Goal: Navigation & Orientation: Find specific page/section

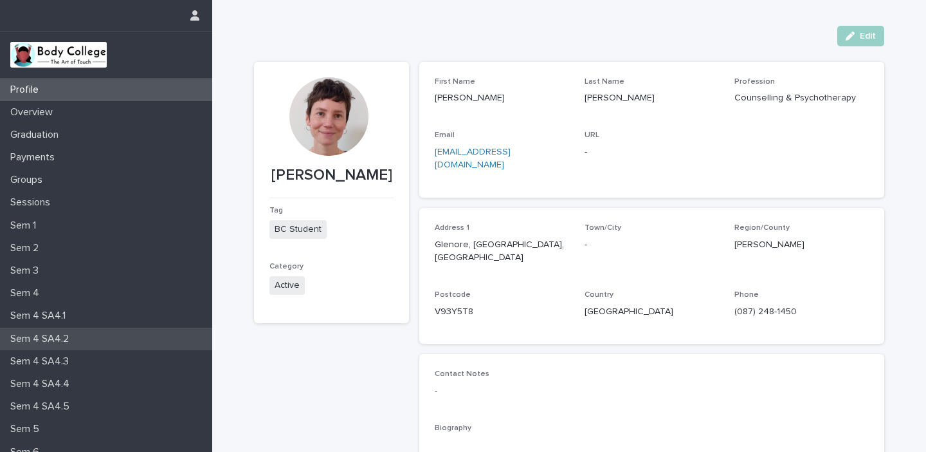
scroll to position [125, 0]
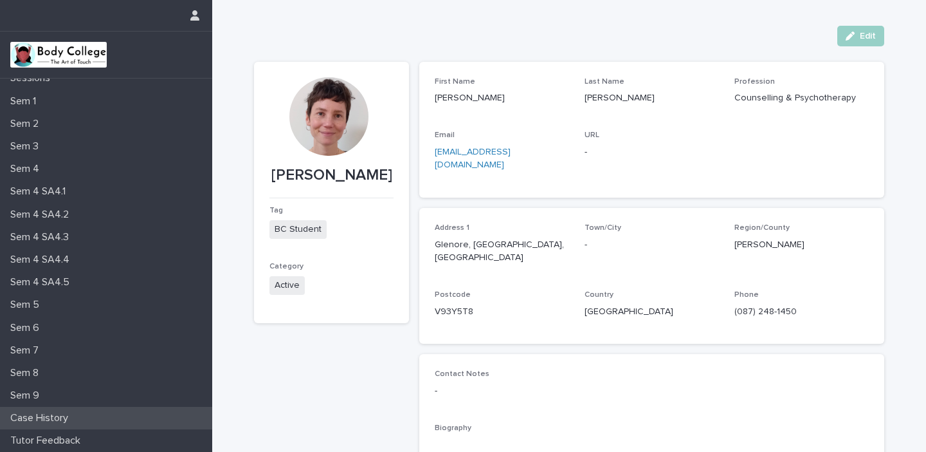
click at [62, 421] on p "Case History" at bounding box center [41, 418] width 73 height 12
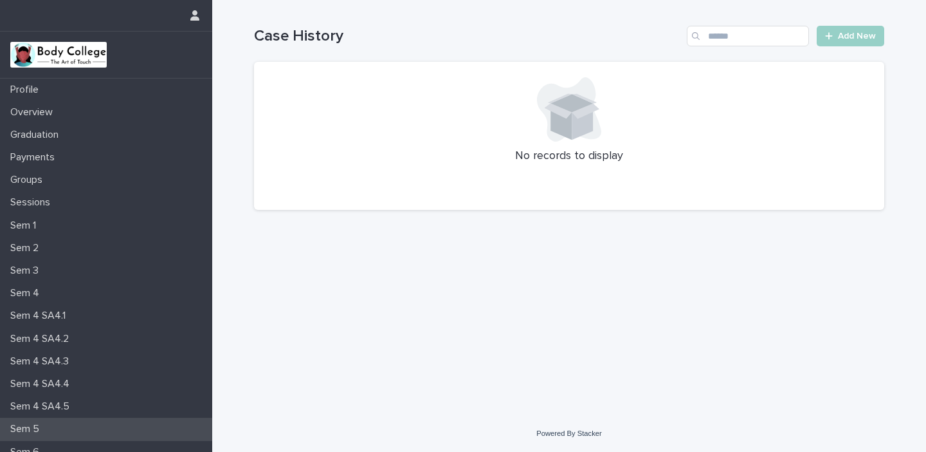
scroll to position [125, 0]
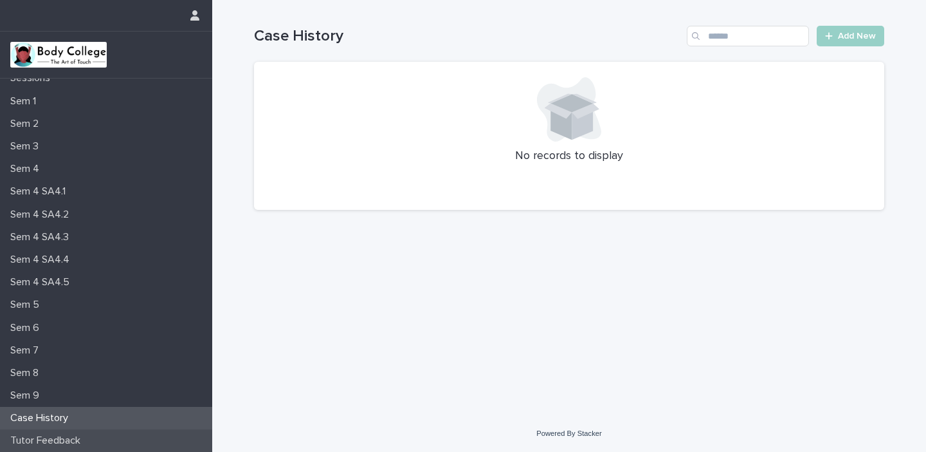
click at [76, 438] on p "Tutor Feedback" at bounding box center [48, 440] width 86 height 12
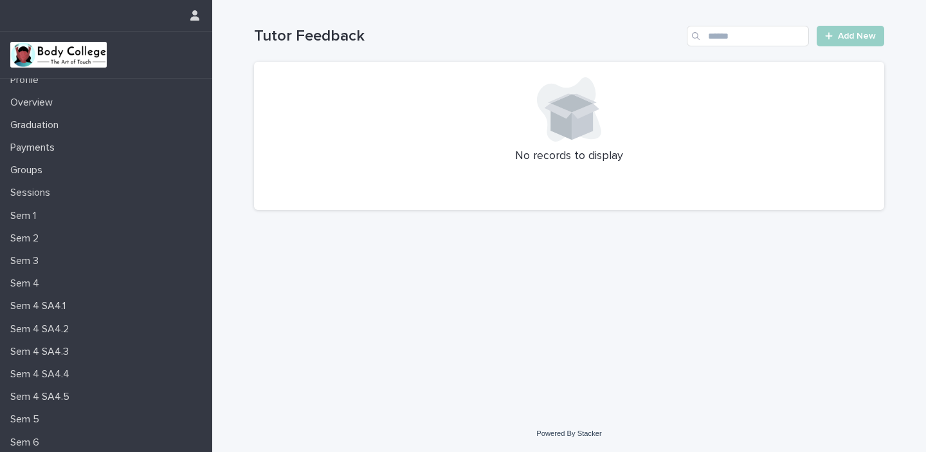
scroll to position [10, 0]
click at [33, 167] on p "Groups" at bounding box center [29, 169] width 48 height 12
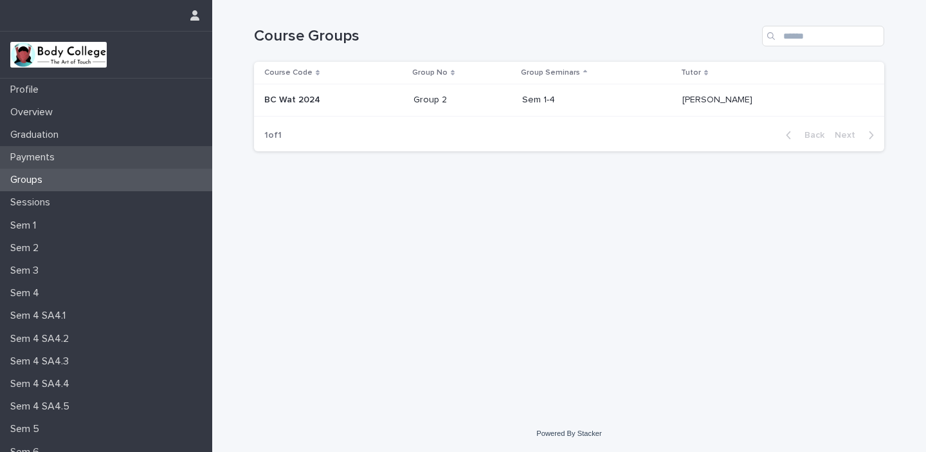
click at [42, 158] on p "Payments" at bounding box center [35, 157] width 60 height 12
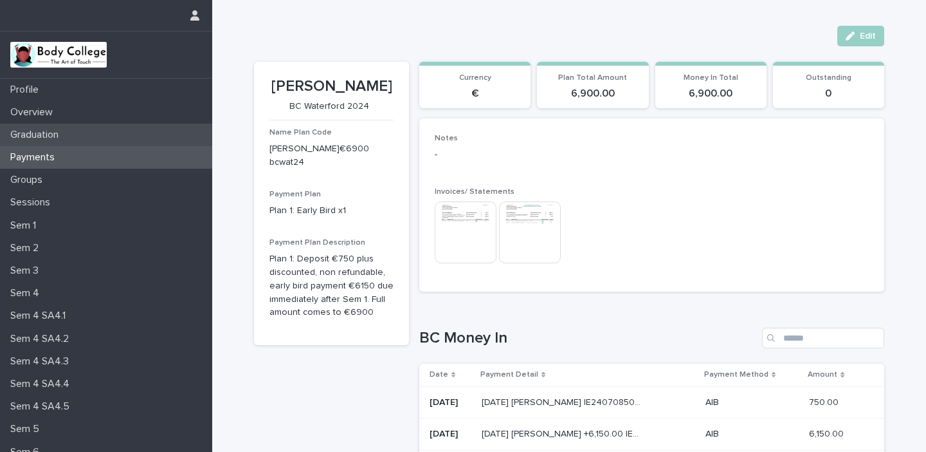
click at [62, 133] on p "Graduation" at bounding box center [37, 135] width 64 height 12
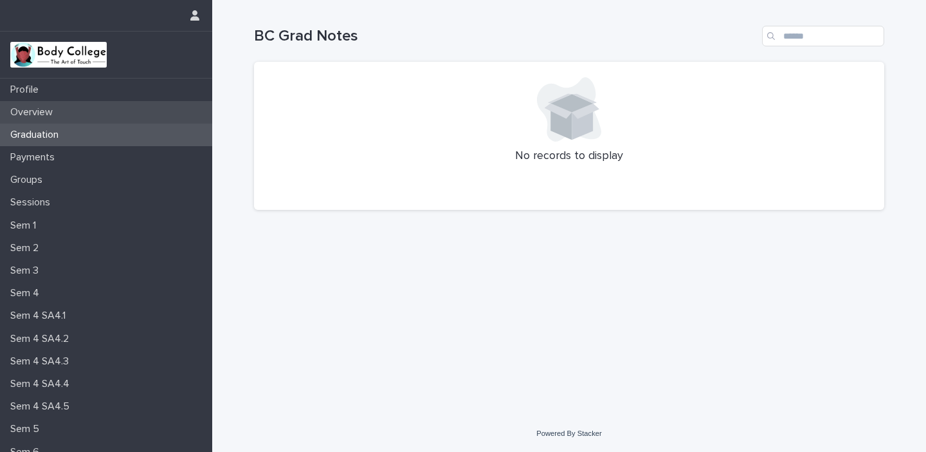
click at [39, 109] on p "Overview" at bounding box center [34, 112] width 58 height 12
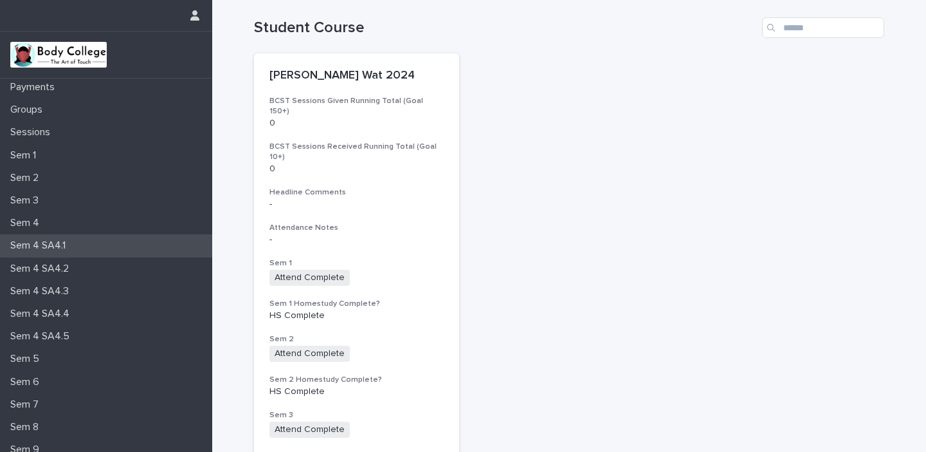
scroll to position [95, 0]
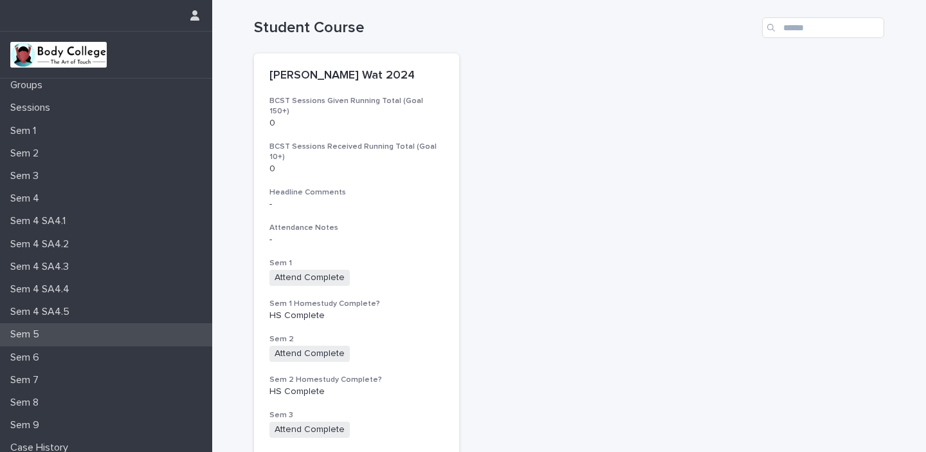
click at [33, 333] on p "Sem 5" at bounding box center [27, 334] width 44 height 12
